Goal: Navigation & Orientation: Find specific page/section

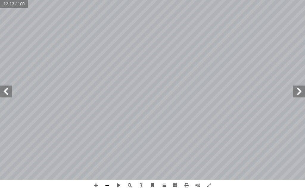
click at [107, 186] on span at bounding box center [106, 184] width 11 height 11
click at [302, 93] on span at bounding box center [299, 91] width 12 height 12
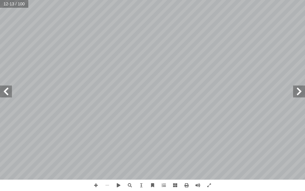
click at [302, 93] on span at bounding box center [299, 91] width 12 height 12
click at [2, 91] on span at bounding box center [6, 91] width 12 height 12
click at [299, 96] on span at bounding box center [299, 91] width 12 height 12
click at [7, 87] on span at bounding box center [6, 91] width 12 height 12
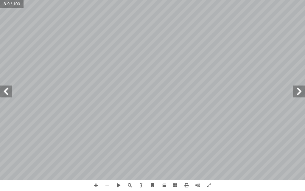
click at [7, 87] on span at bounding box center [6, 91] width 12 height 12
click at [301, 93] on span at bounding box center [299, 91] width 12 height 12
